Goal: Information Seeking & Learning: Learn about a topic

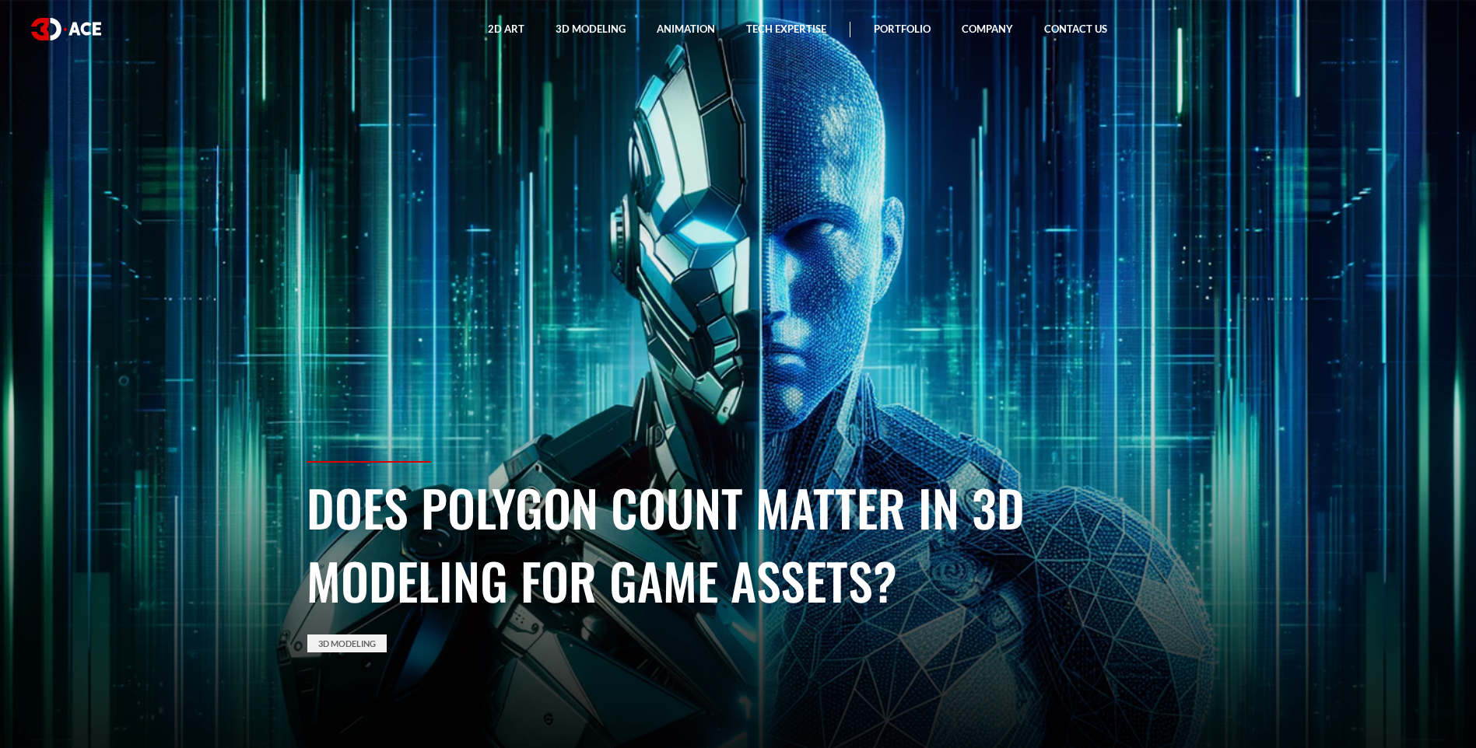
click at [412, 358] on section "Does Polygon Count Matter in 3D Modeling for Game Assets? 3D Modeling" at bounding box center [738, 374] width 1476 height 748
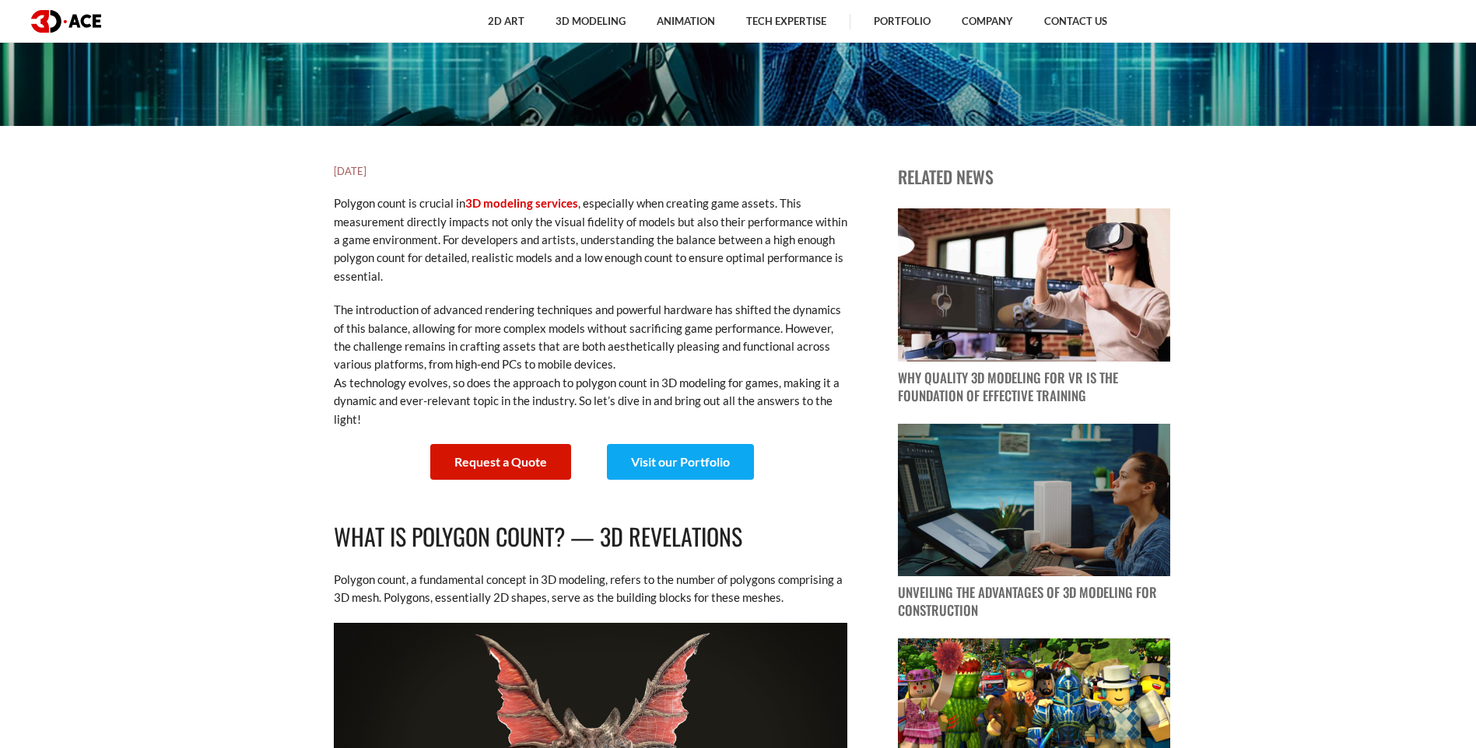
scroll to position [700, 0]
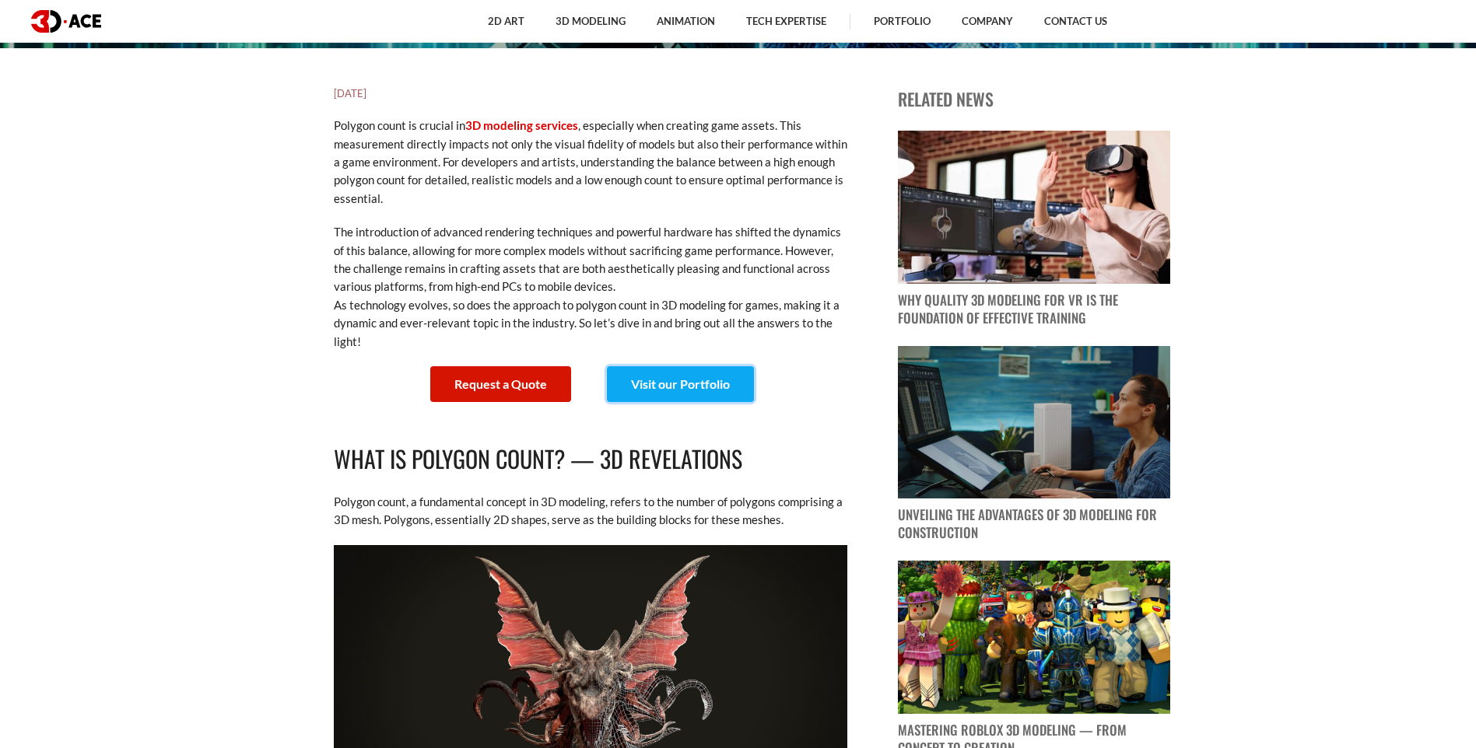
click at [688, 381] on link "Visit our Portfolio" at bounding box center [680, 384] width 147 height 36
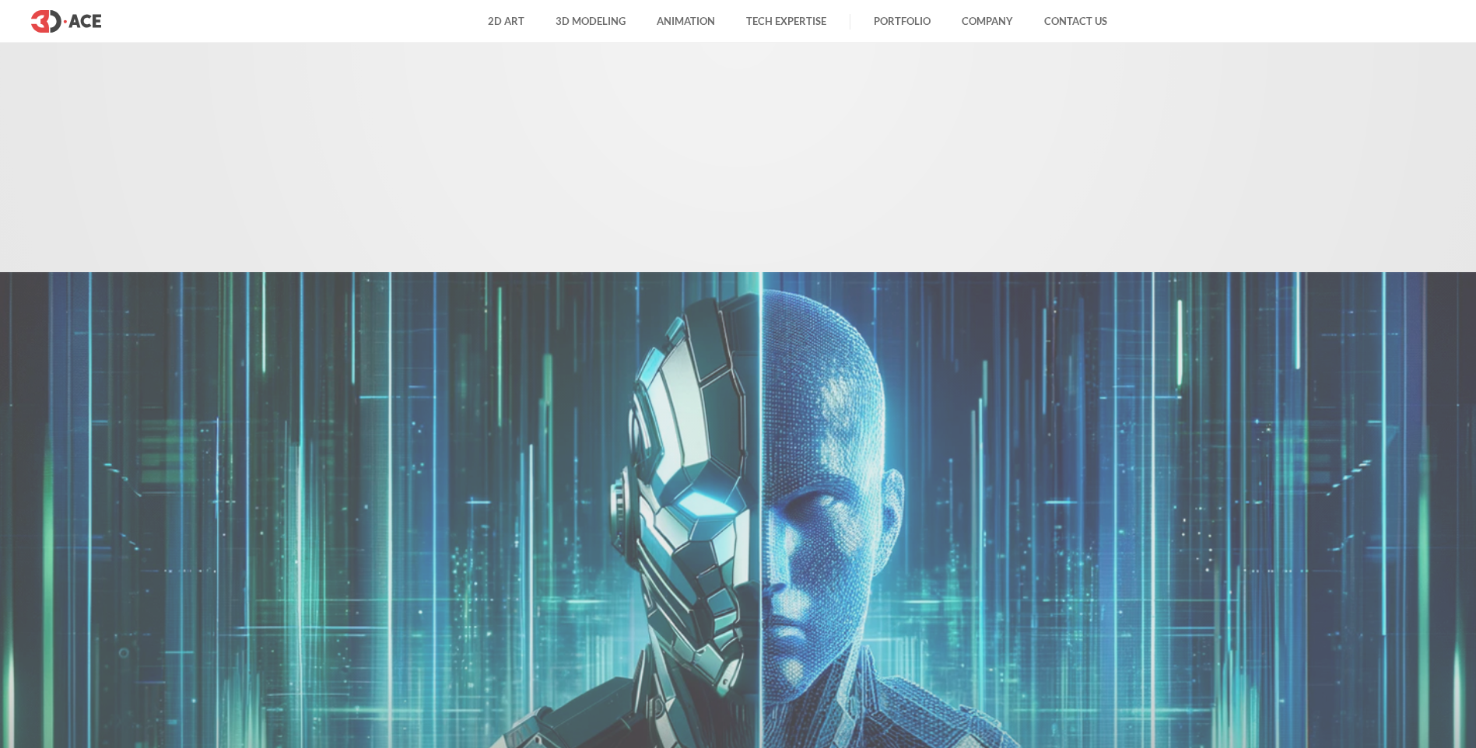
scroll to position [700, 0]
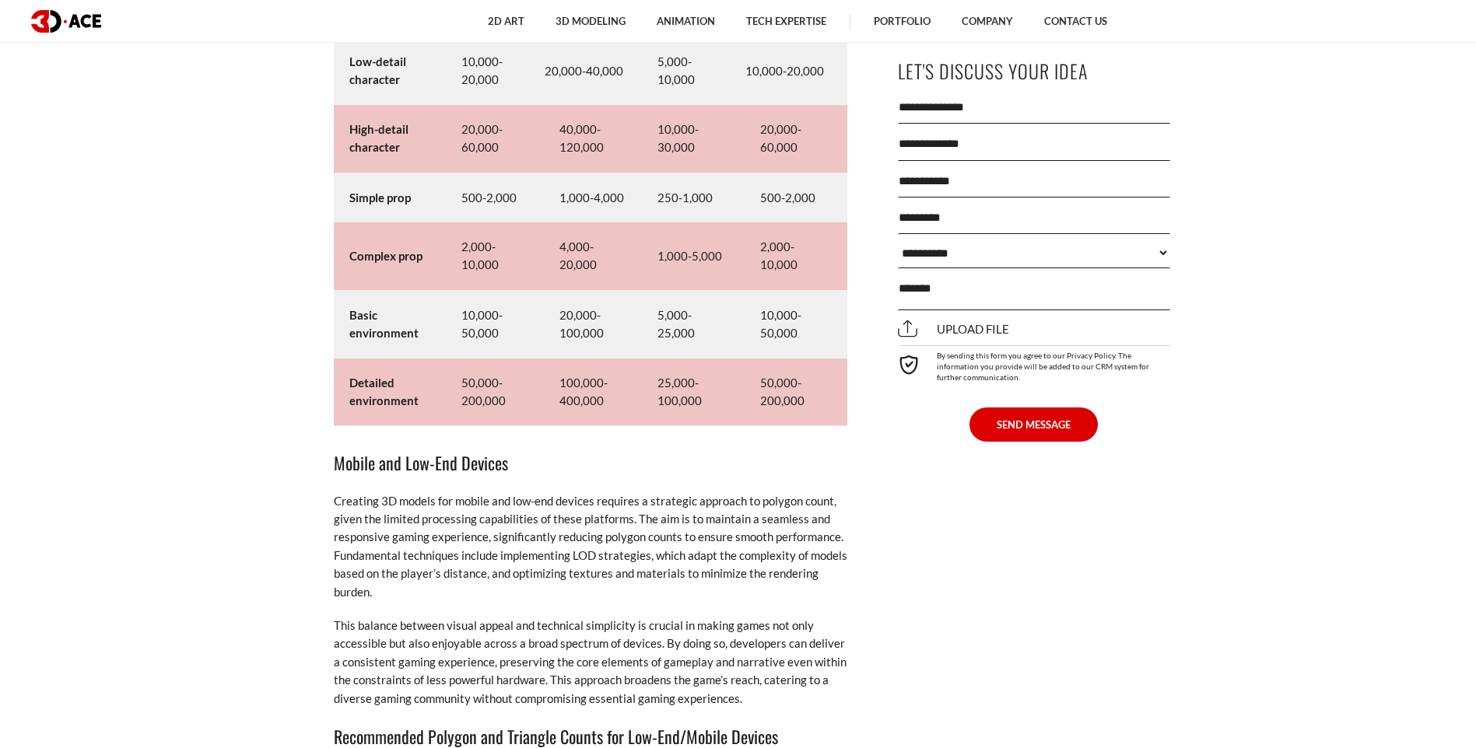
scroll to position [7577, 0]
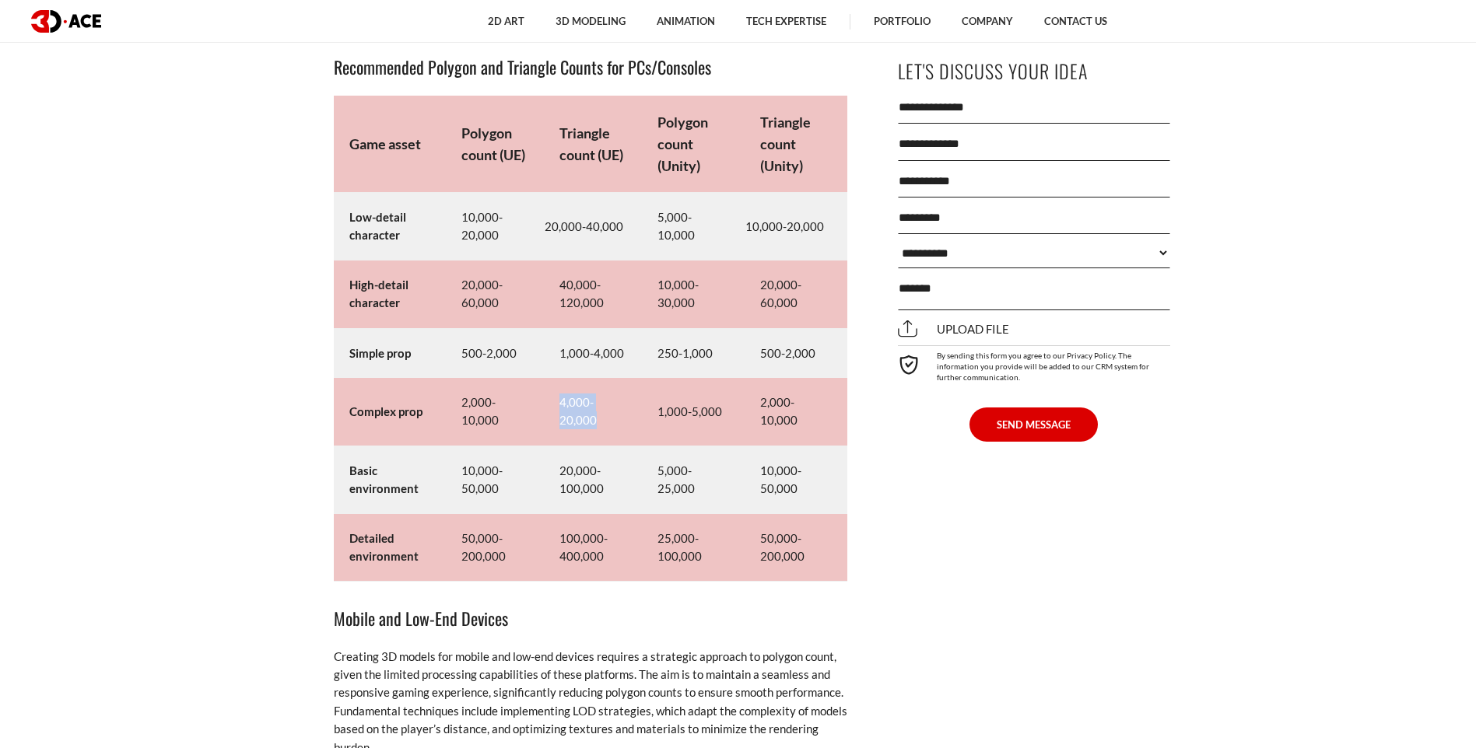
drag, startPoint x: 592, startPoint y: 422, endPoint x: 546, endPoint y: 394, distance: 53.8
click at [546, 394] on td "4,000-20,000" at bounding box center [593, 412] width 98 height 68
copy td "4,000-20,000"
